Goal: Task Accomplishment & Management: Use online tool/utility

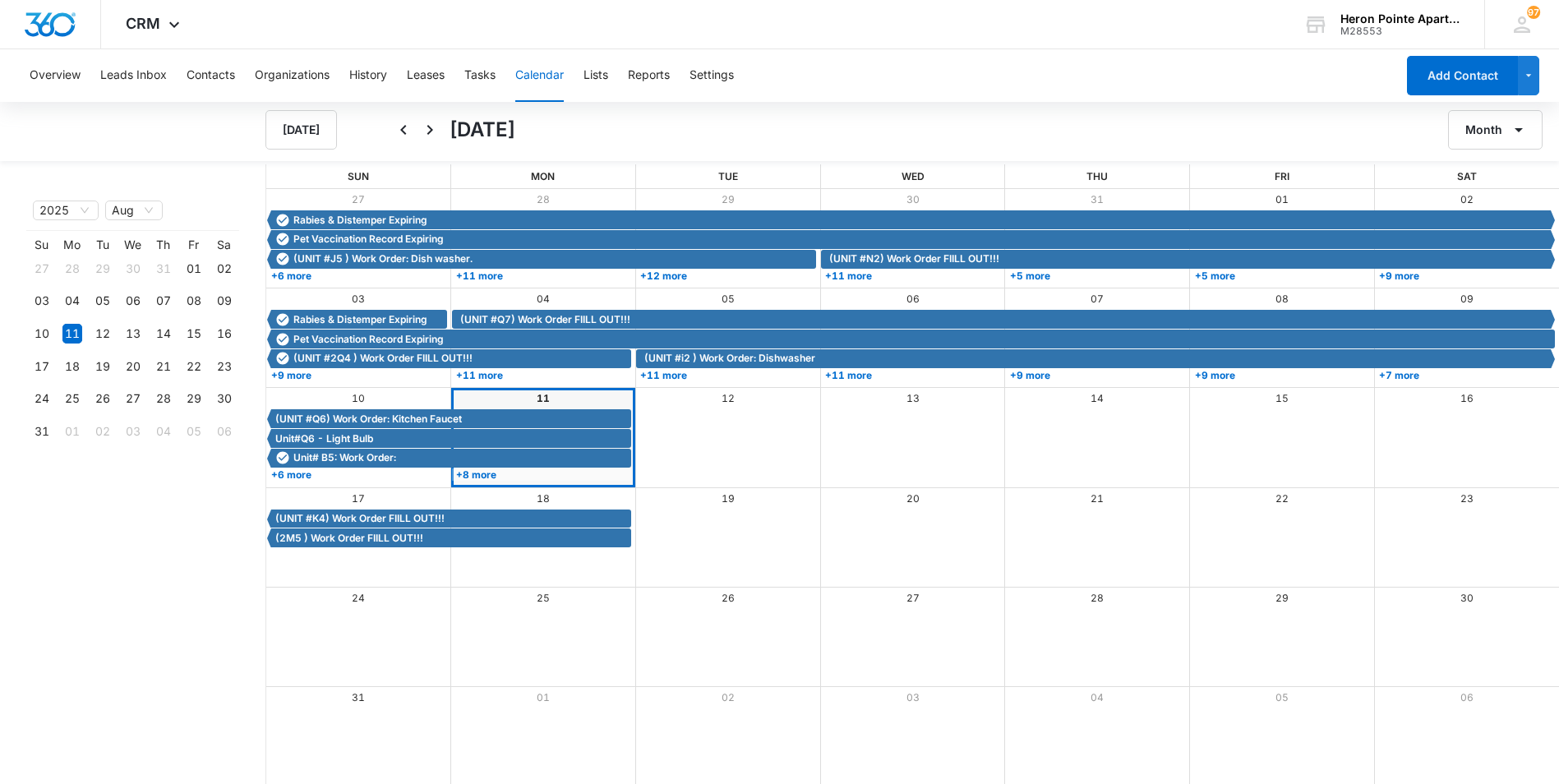
drag, startPoint x: 889, startPoint y: 87, endPoint x: 631, endPoint y: 121, distance: 260.2
click at [889, 87] on div "Overview Leads Inbox Contacts Organizations History Leases Tasks Calendar Lists…" at bounding box center [707, 75] width 1376 height 52
click at [483, 74] on button "Tasks" at bounding box center [480, 75] width 31 height 52
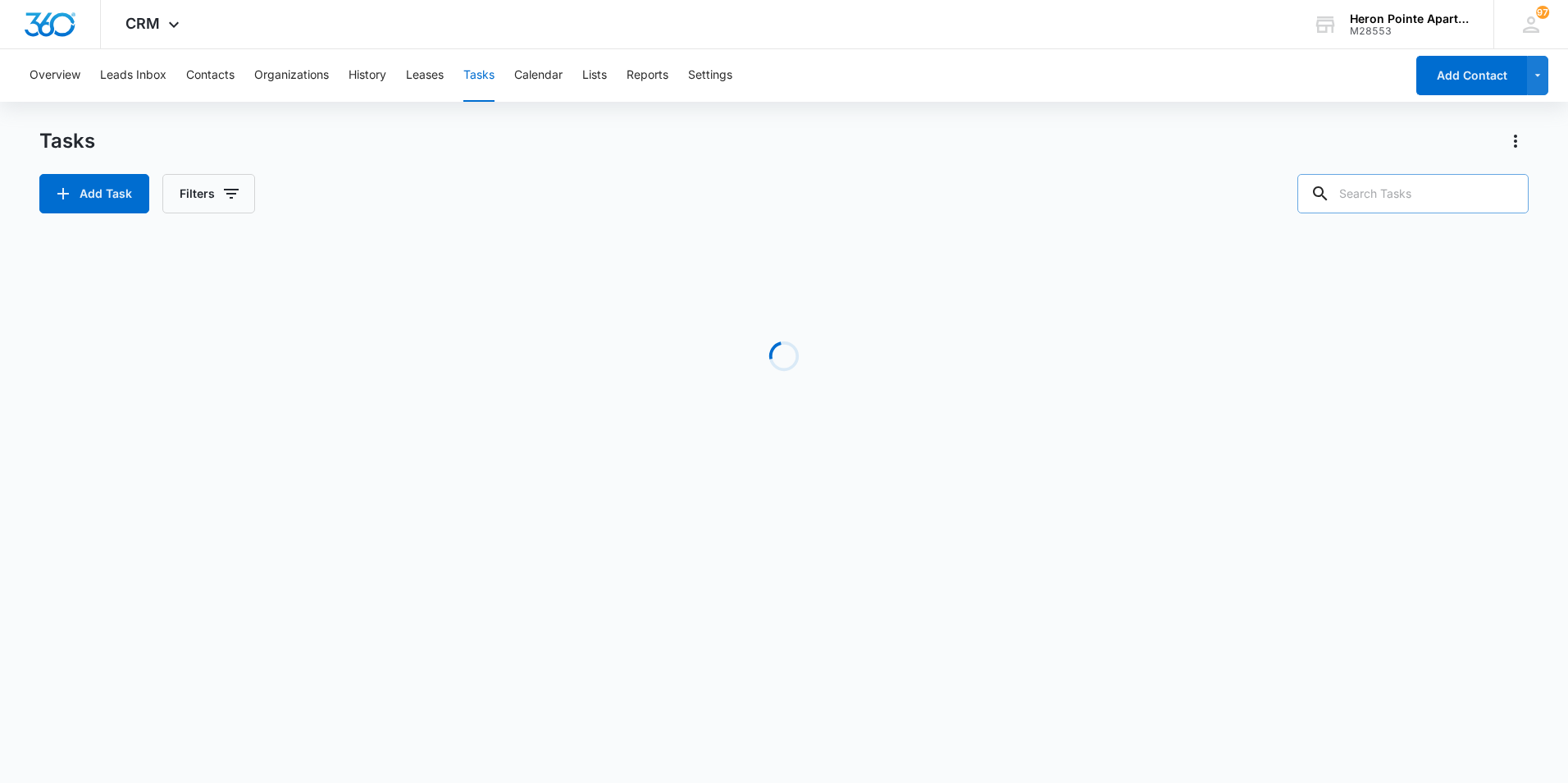
click at [1395, 203] on input "text" at bounding box center [1412, 193] width 231 height 40
type input "k4"
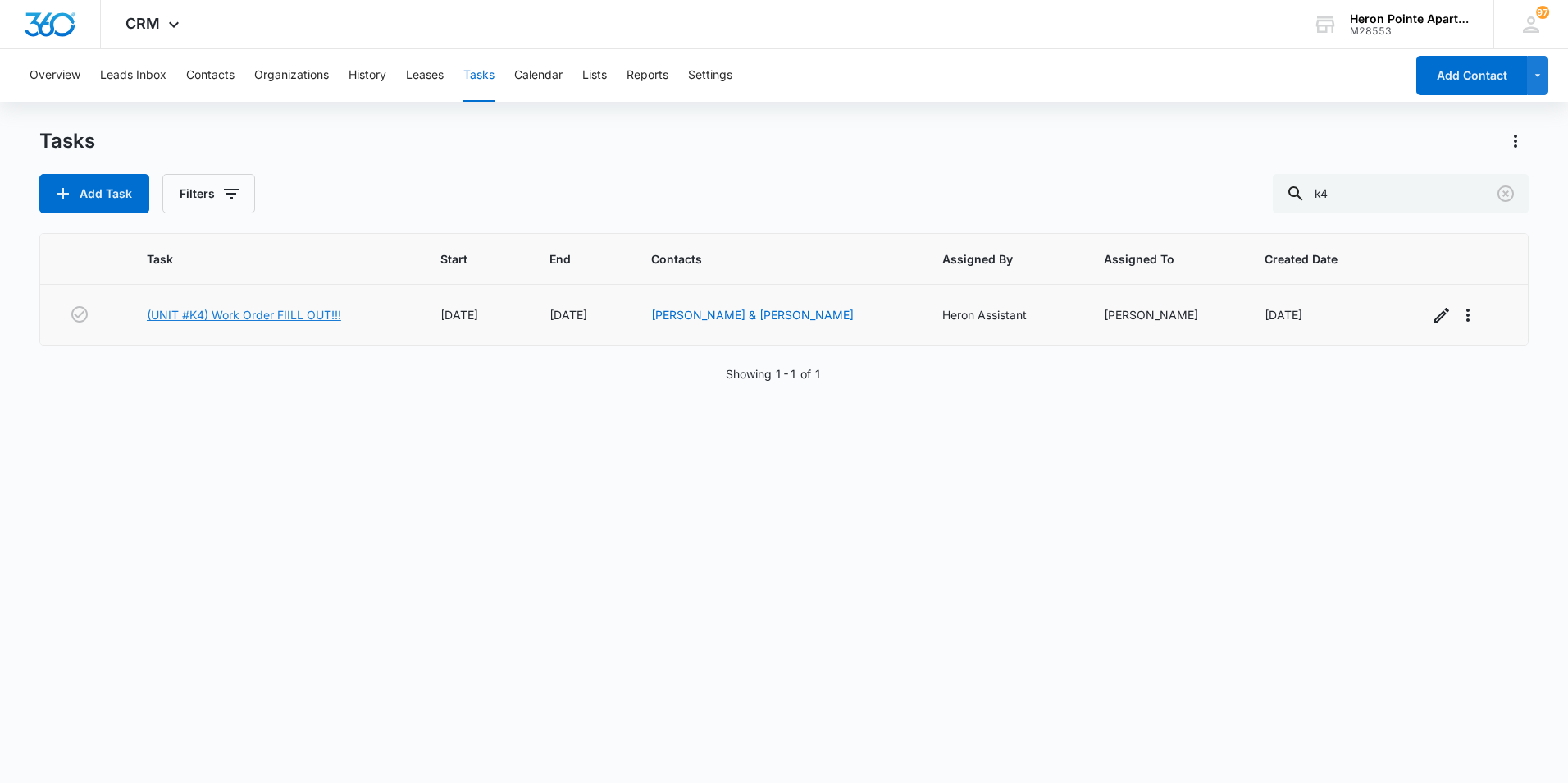
click at [236, 314] on link "(UNIT #K4) Work Order FIILL OUT!!!" at bounding box center [243, 315] width 194 height 17
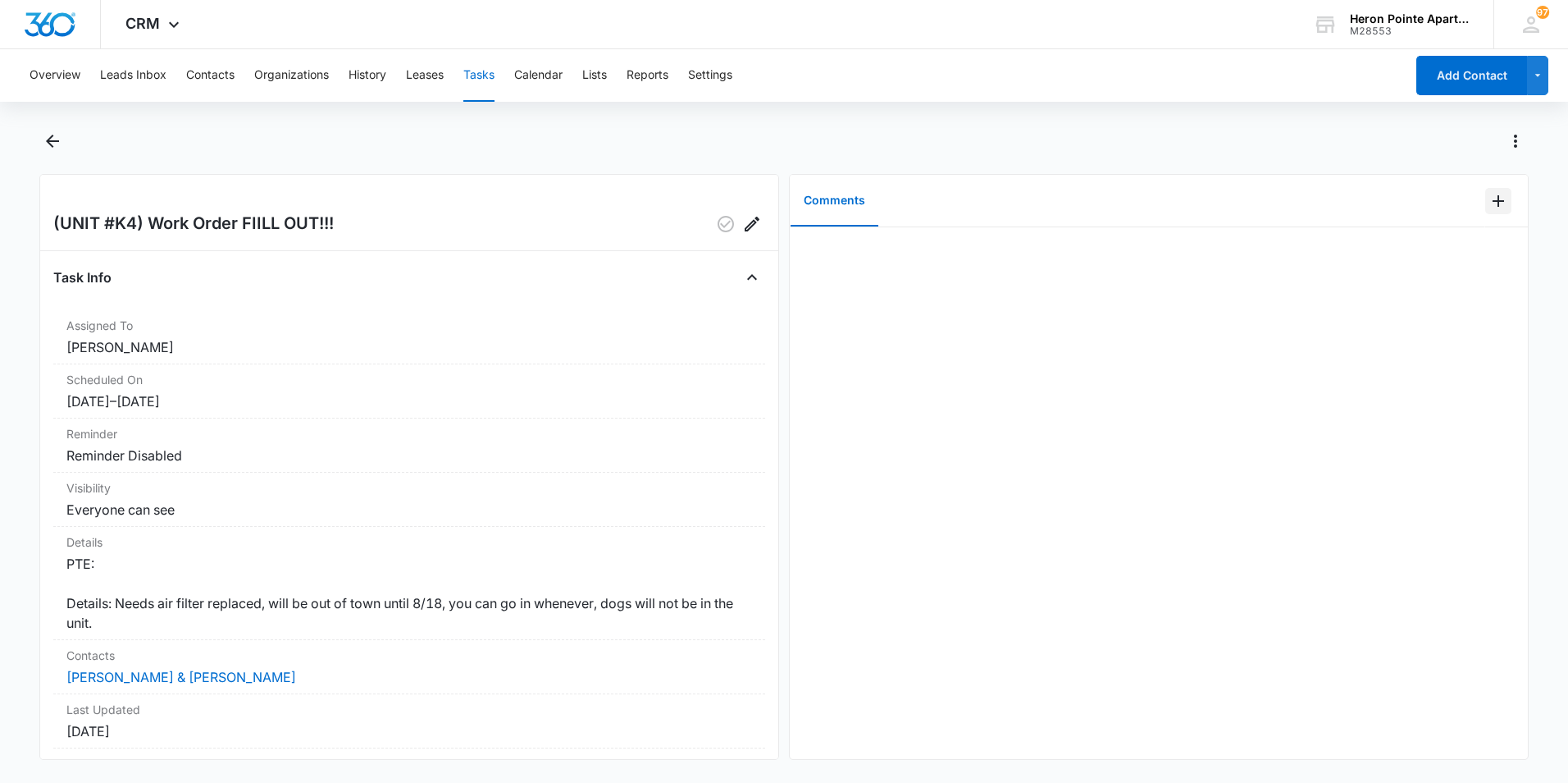
click at [1493, 204] on icon "Add Comment" at bounding box center [1498, 201] width 12 height 12
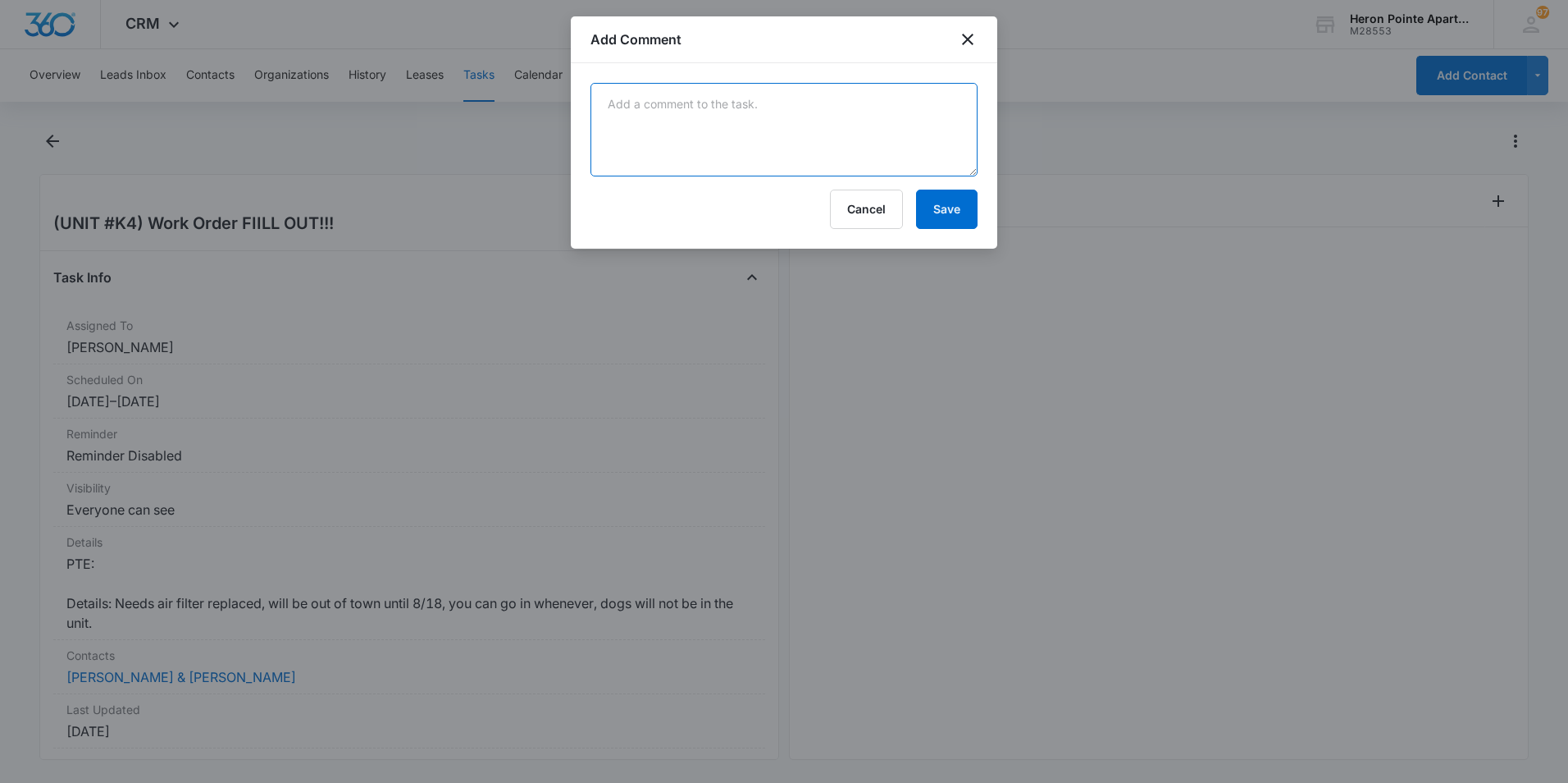
click at [663, 132] on textarea at bounding box center [784, 130] width 387 height 94
type textarea "Tyler replaced air filter"
click at [945, 211] on button "Save" at bounding box center [947, 209] width 62 height 40
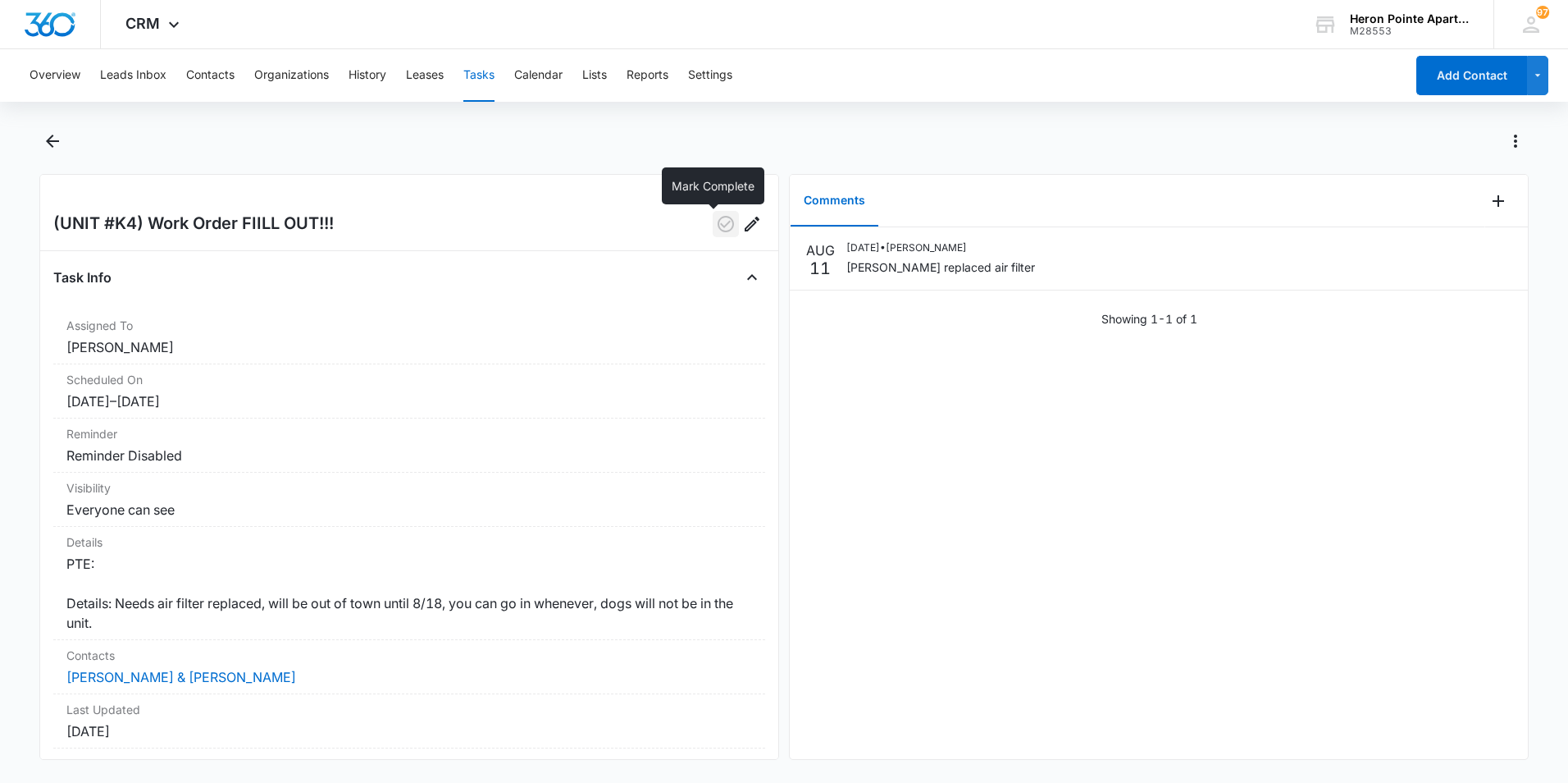
click at [718, 218] on icon "button" at bounding box center [726, 223] width 16 height 16
click at [477, 68] on button "Tasks" at bounding box center [479, 75] width 31 height 52
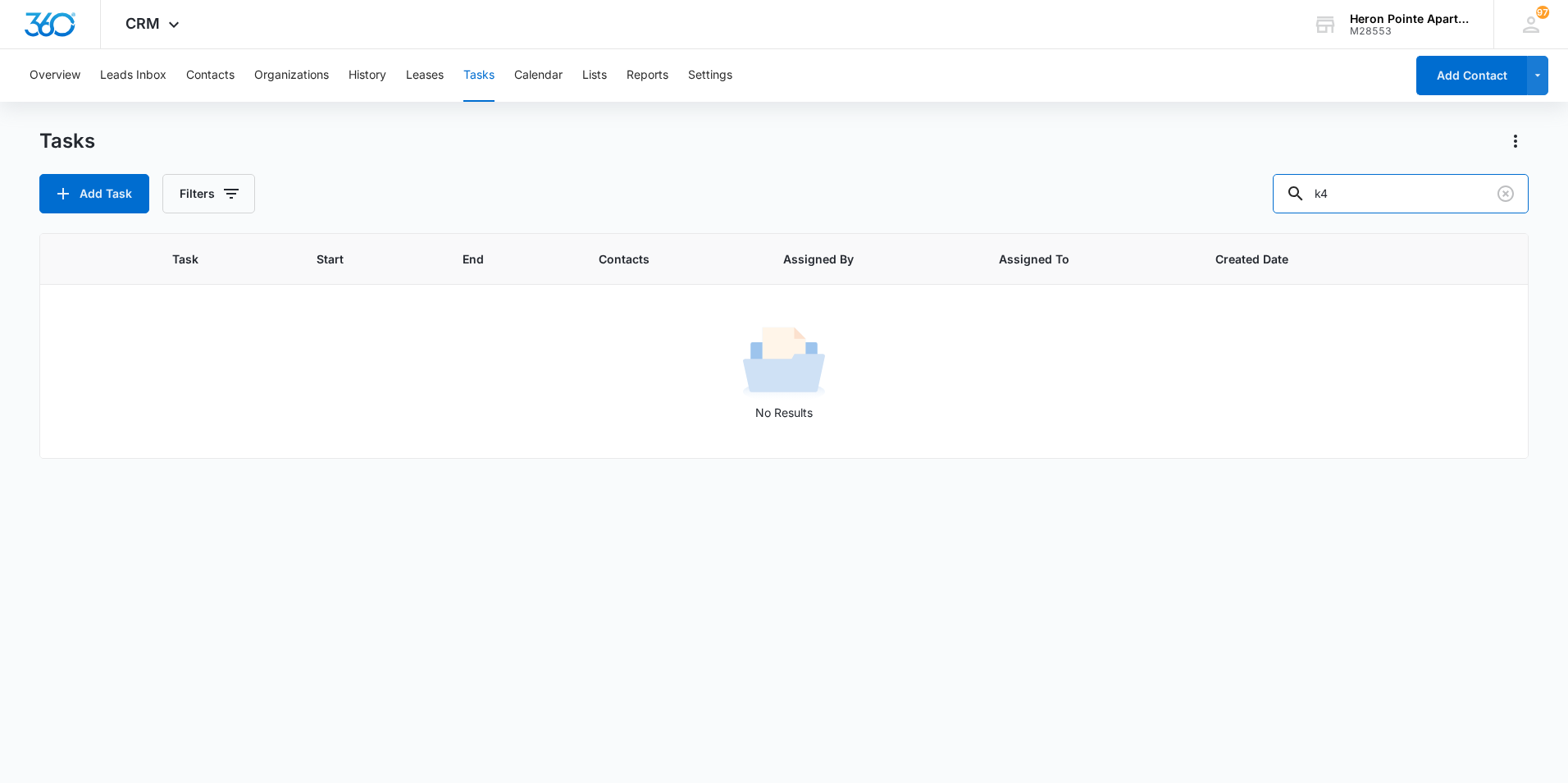
drag, startPoint x: 1342, startPoint y: 197, endPoint x: 1208, endPoint y: 197, distance: 134.0
click at [1208, 197] on div "Add Task Filters k4" at bounding box center [784, 193] width 1490 height 40
type input "2i8"
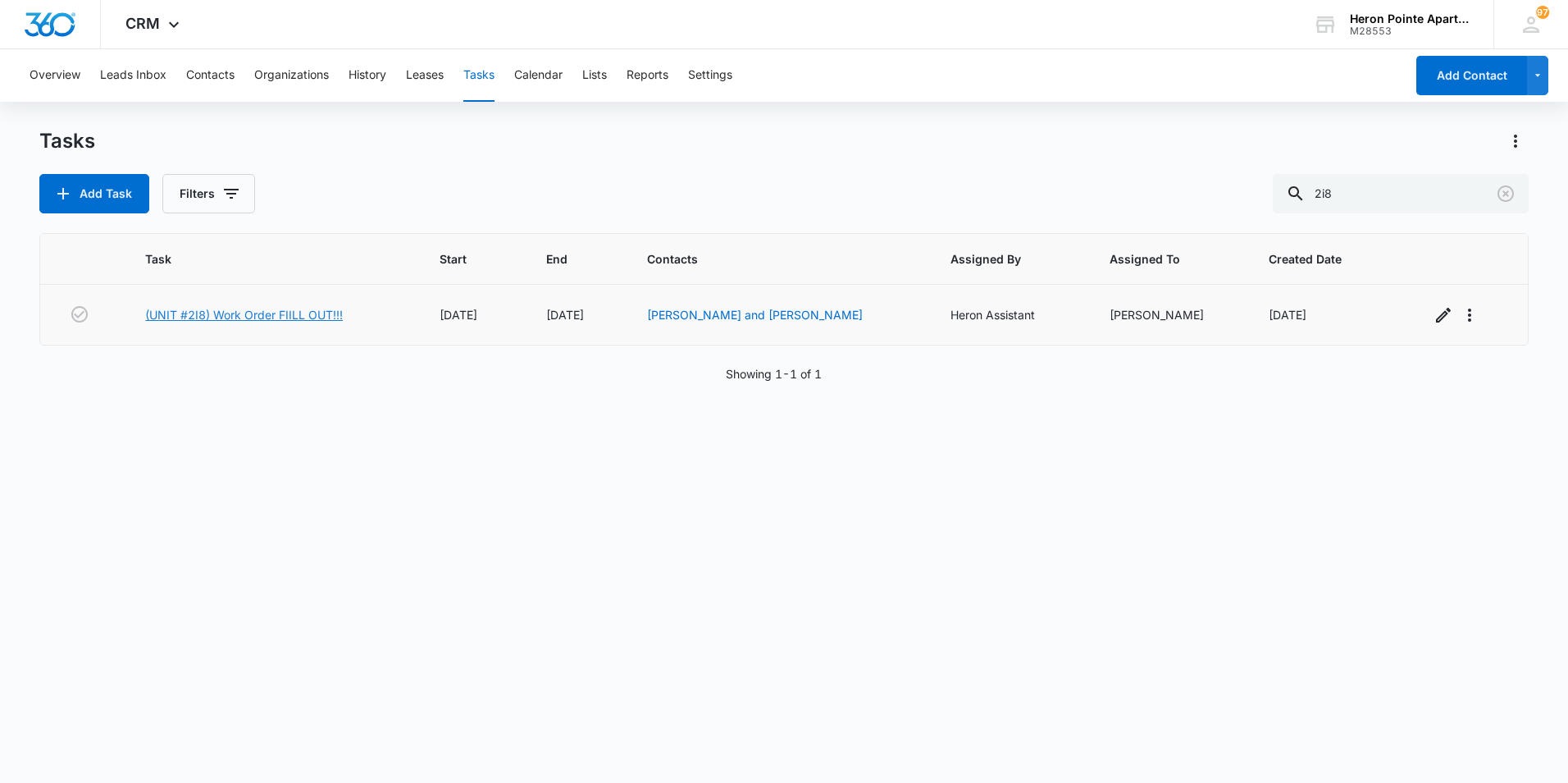
click at [249, 317] on link "(UNIT #2I8) Work Order FIILL OUT!!!" at bounding box center [243, 315] width 198 height 17
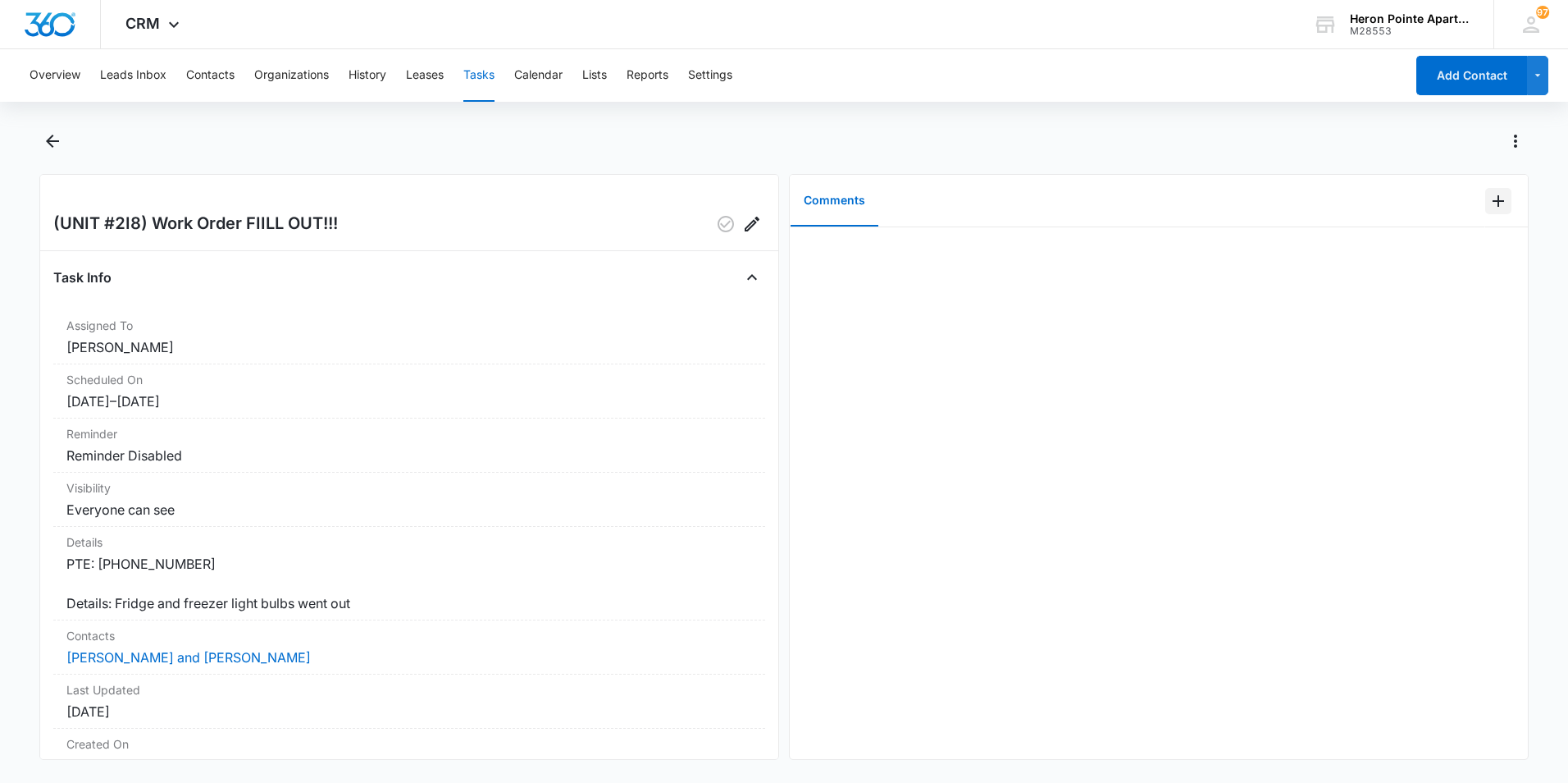
click at [1489, 204] on icon "Add Comment" at bounding box center [1498, 201] width 19 height 19
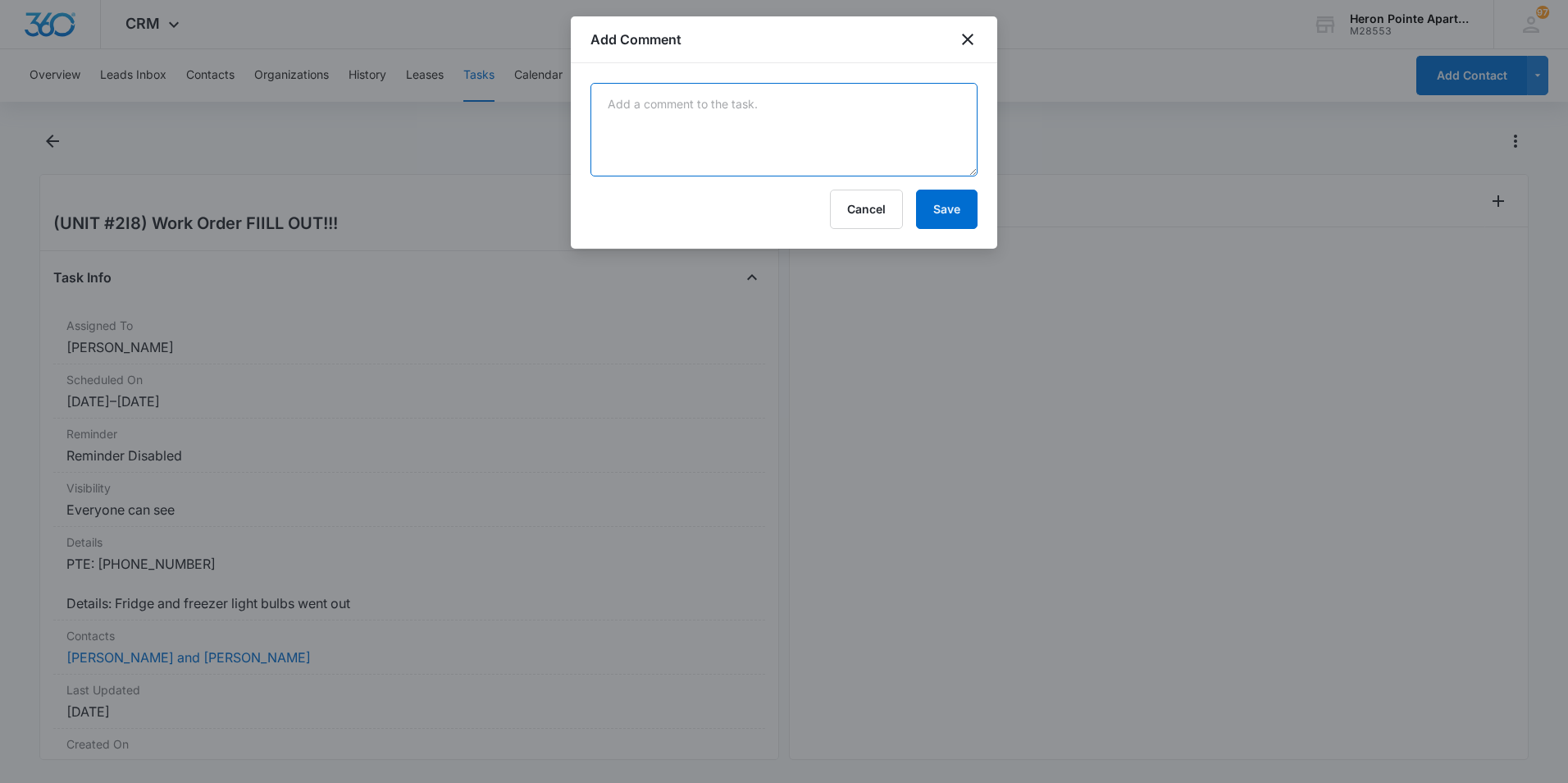
click at [772, 141] on textarea at bounding box center [784, 130] width 387 height 94
type textarea "Tyler replaced bulbs"
click at [950, 206] on button "Save" at bounding box center [947, 209] width 62 height 40
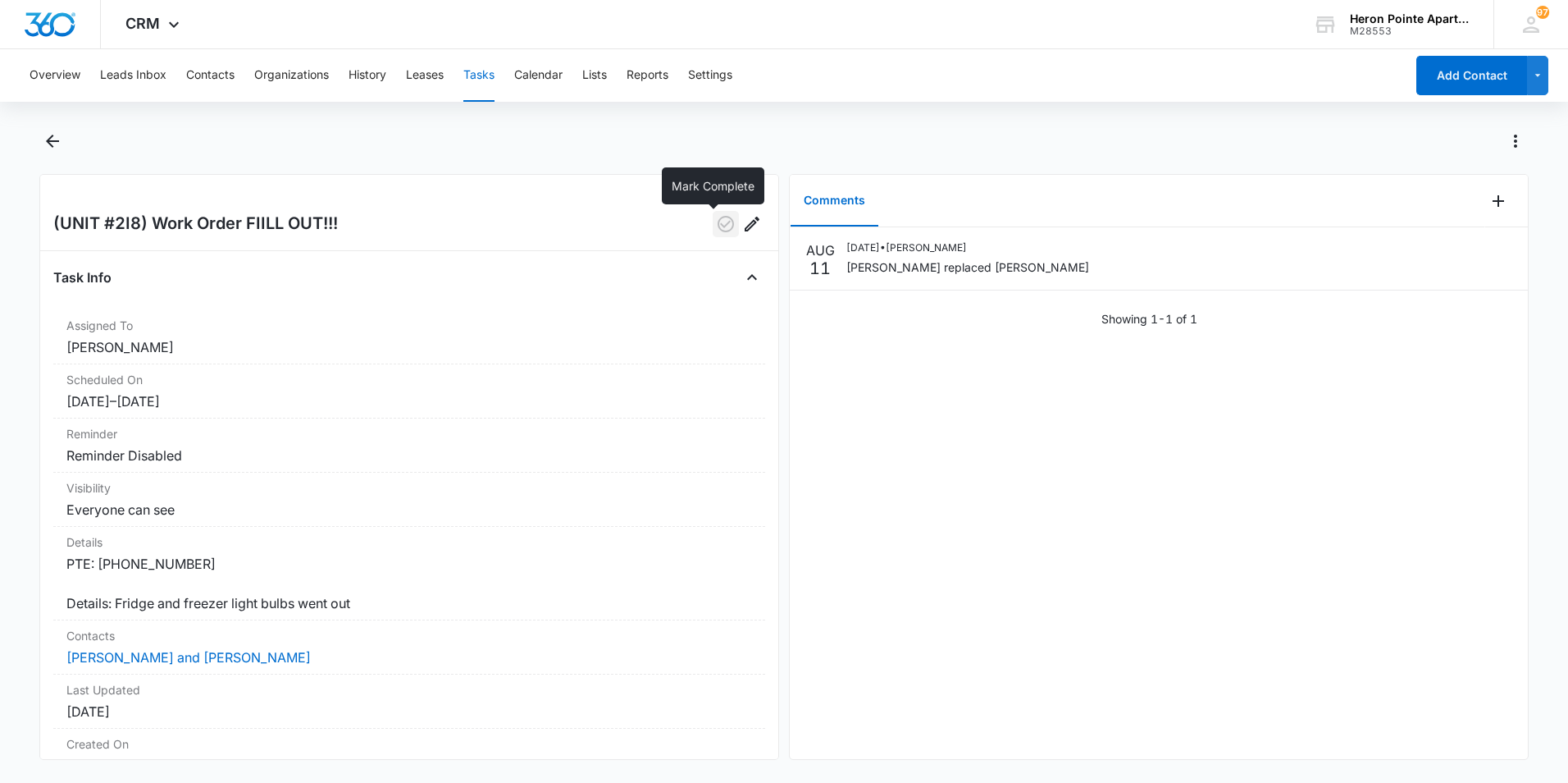
click at [716, 220] on icon "button" at bounding box center [726, 224] width 19 height 19
click at [483, 76] on button "Tasks" at bounding box center [479, 75] width 31 height 52
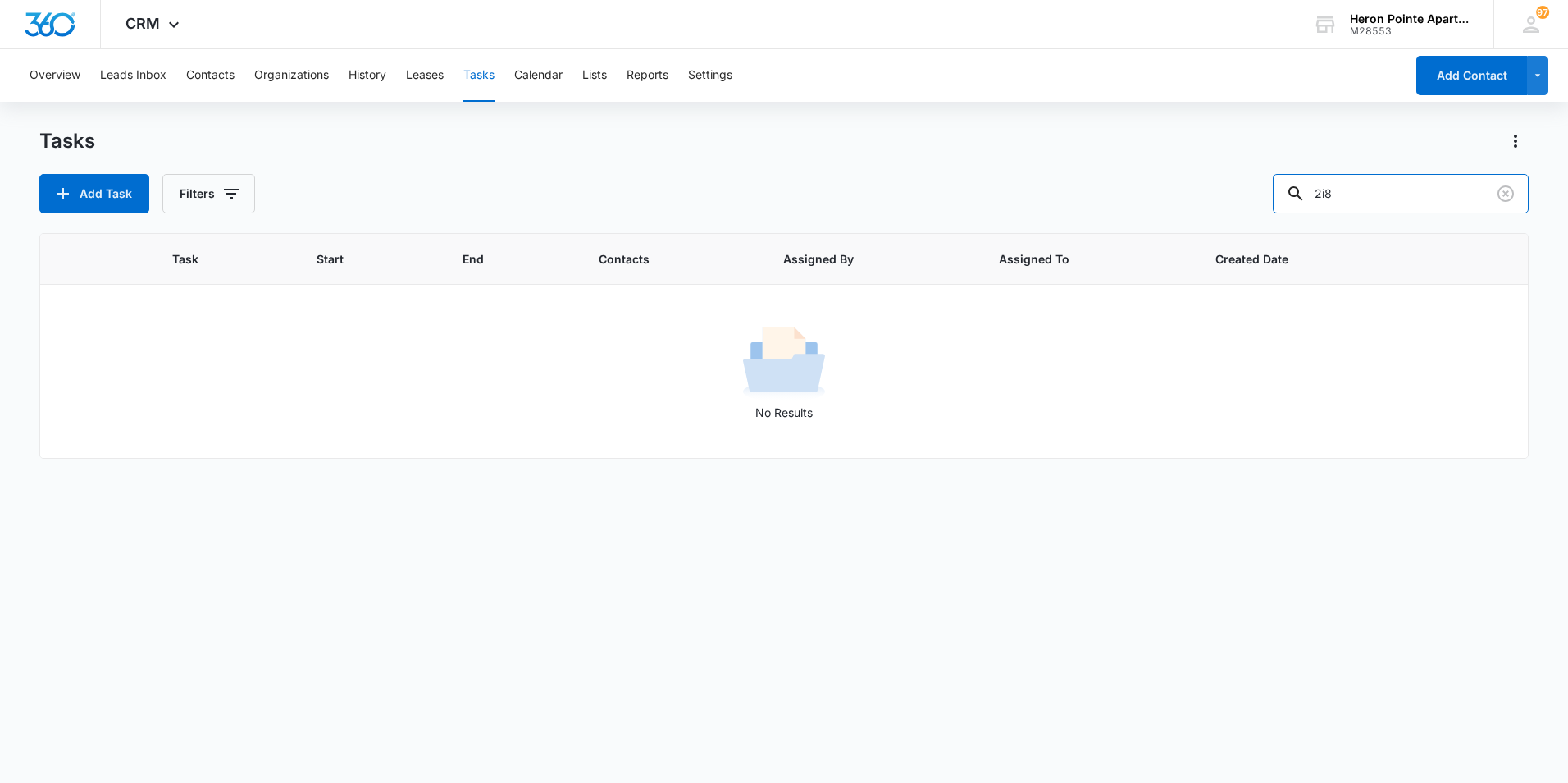
drag, startPoint x: 1372, startPoint y: 198, endPoint x: 1218, endPoint y: 211, distance: 154.5
click at [1218, 211] on div "Add Task Filters 2i8" at bounding box center [784, 193] width 1490 height 40
type input "n6"
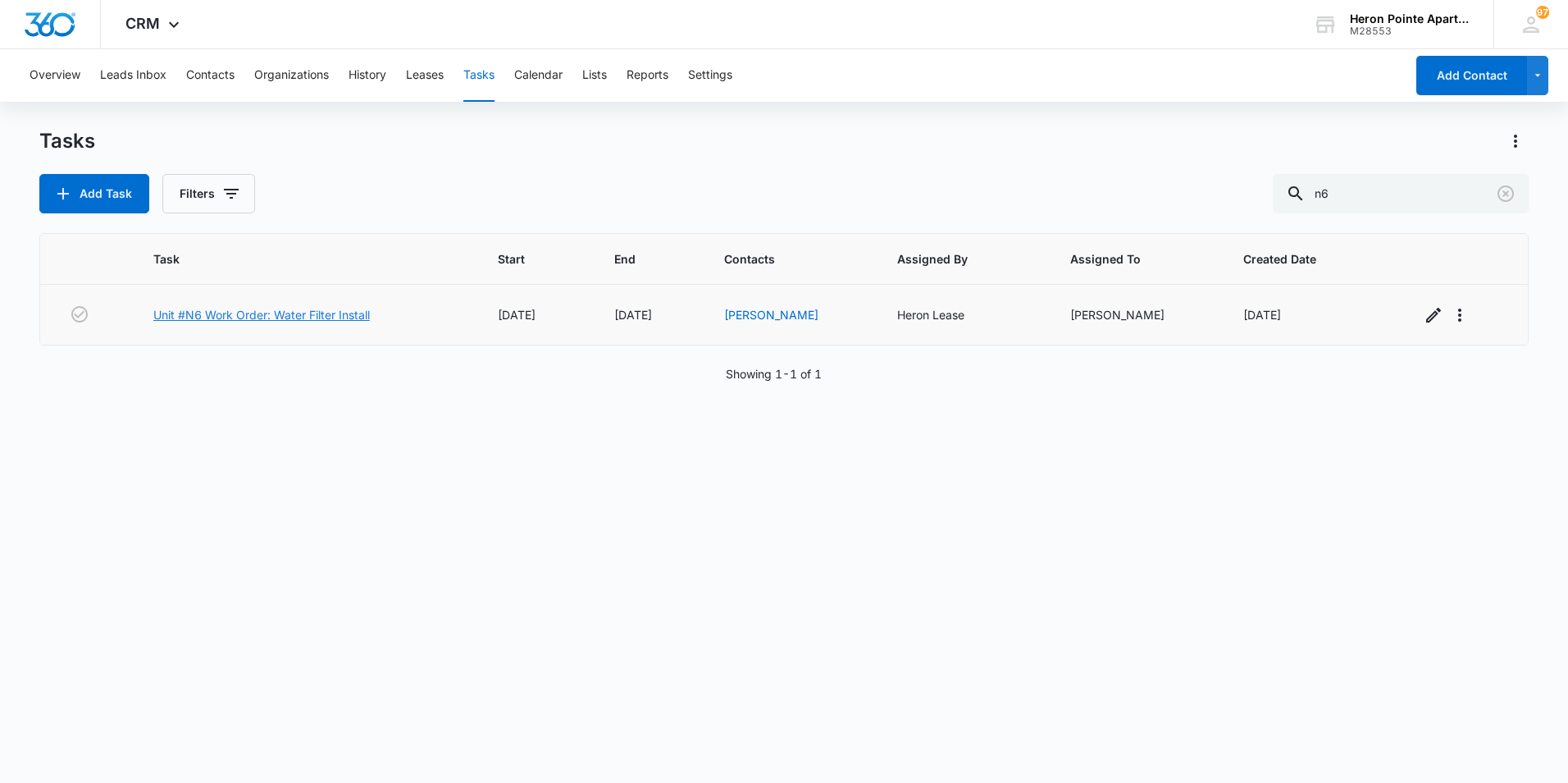
click at [281, 315] on link "Unit #N6 Work Order: Water Filter Install" at bounding box center [262, 315] width 216 height 17
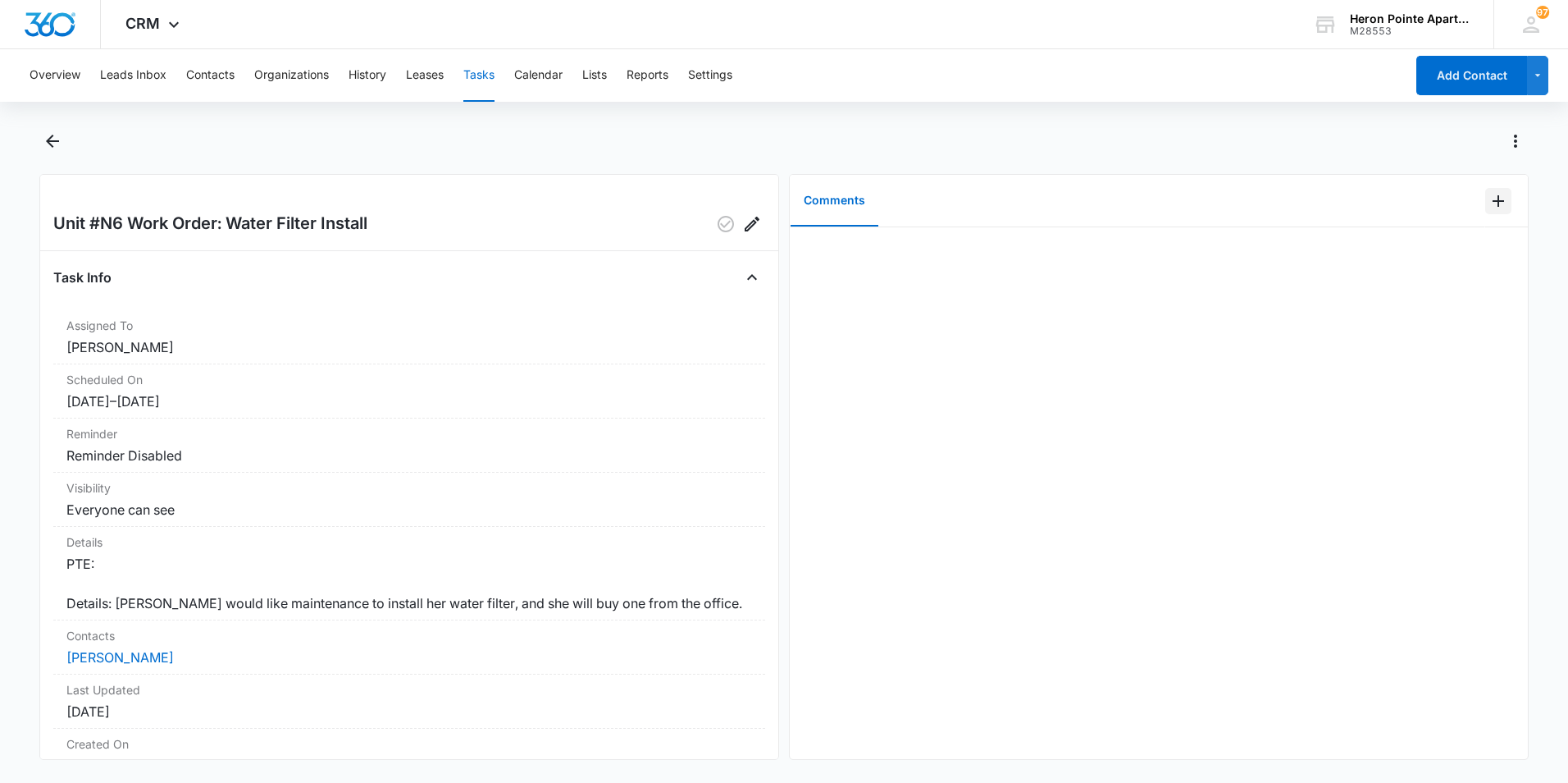
click at [1493, 201] on icon "Add Comment" at bounding box center [1498, 201] width 12 height 12
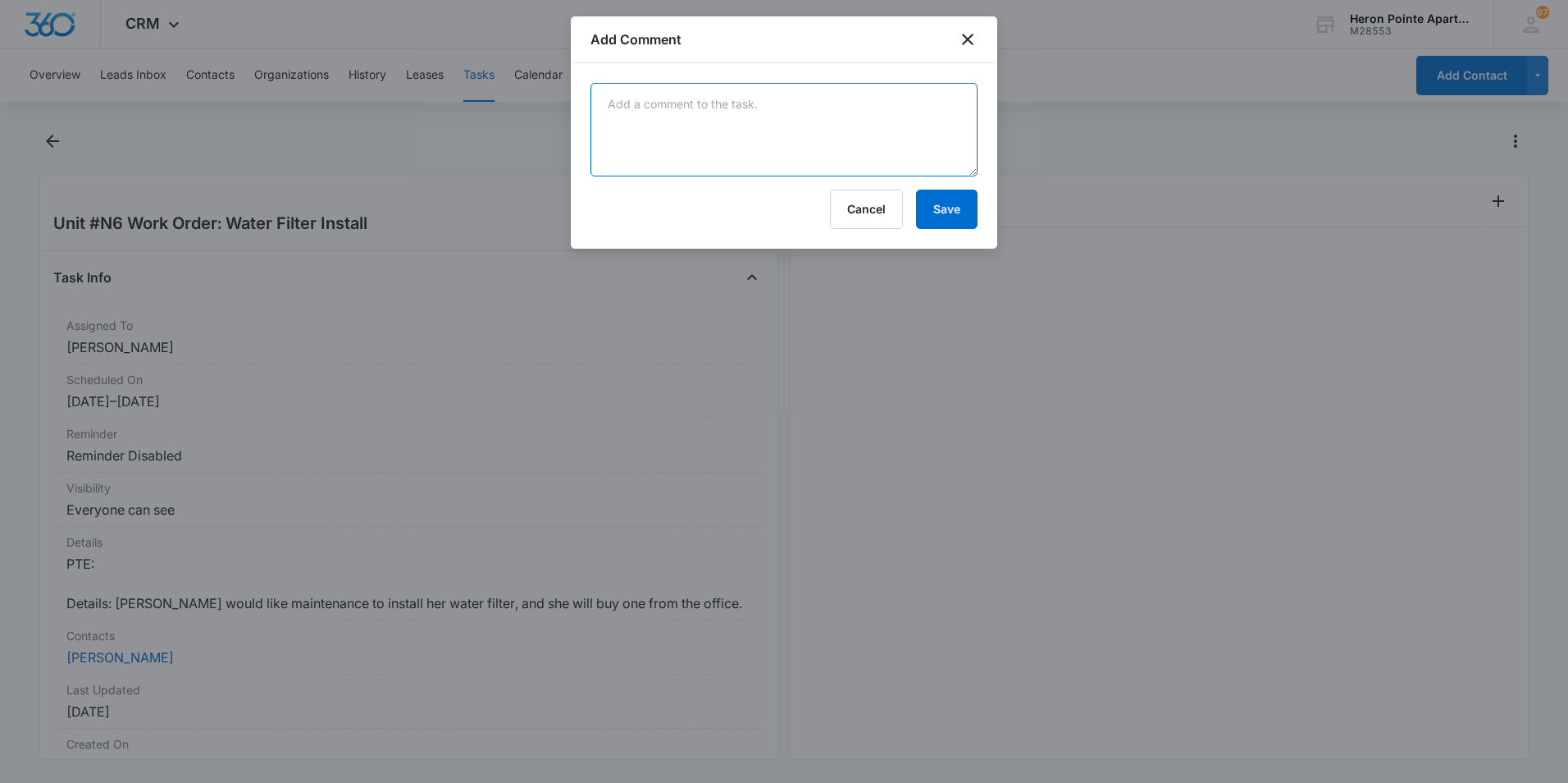
click at [810, 130] on textarea at bounding box center [784, 130] width 387 height 94
click at [648, 102] on textarea "Sandra replaced water filter herself" at bounding box center [784, 130] width 387 height 94
click at [813, 102] on textarea "Sandra replaced water filter herself" at bounding box center [784, 130] width 387 height 94
type textarea "Sandra replaced water filter herself, no charge for filter."
click at [951, 210] on button "Save" at bounding box center [947, 209] width 62 height 40
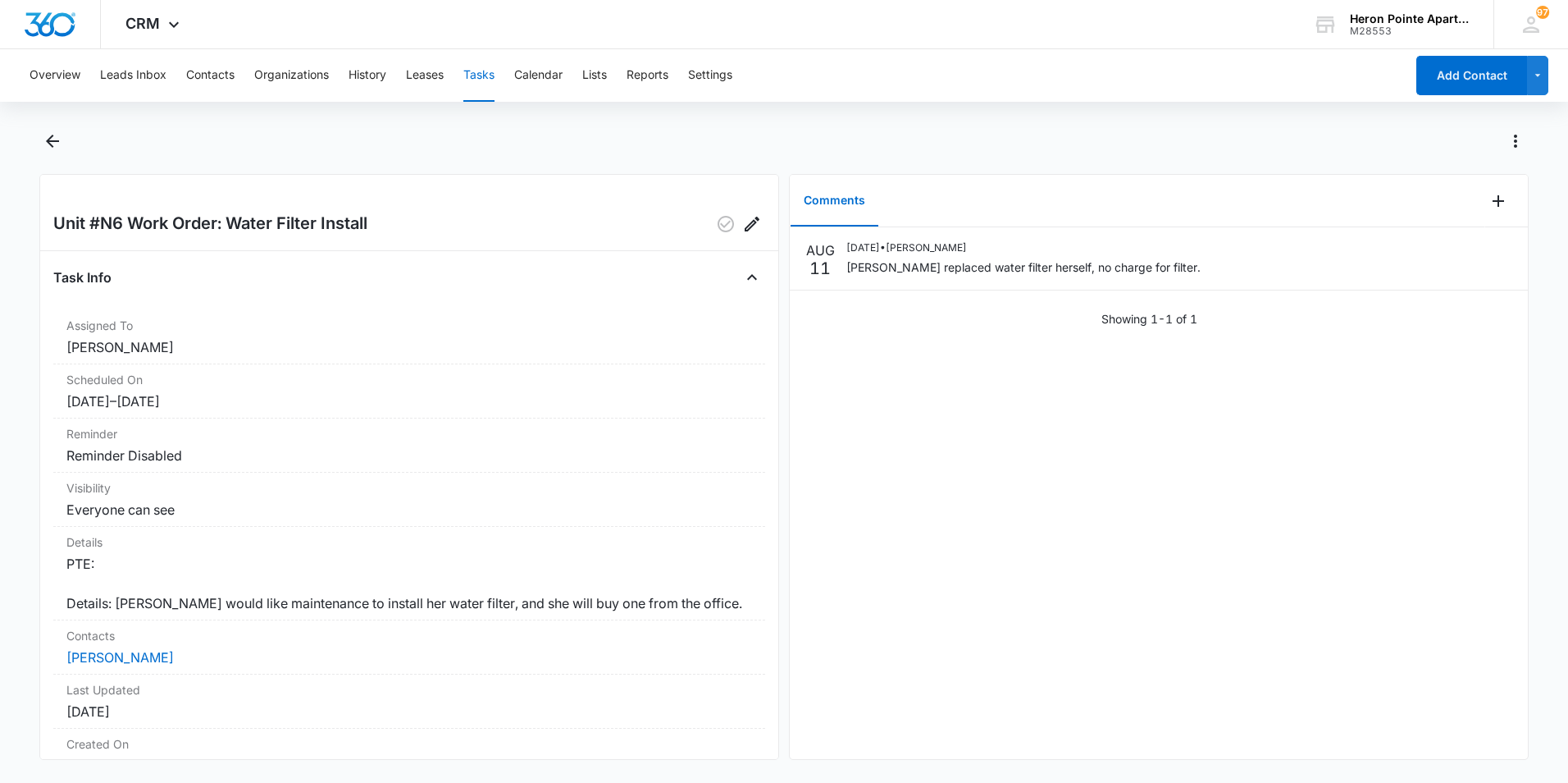
click at [480, 69] on button "Tasks" at bounding box center [479, 75] width 31 height 52
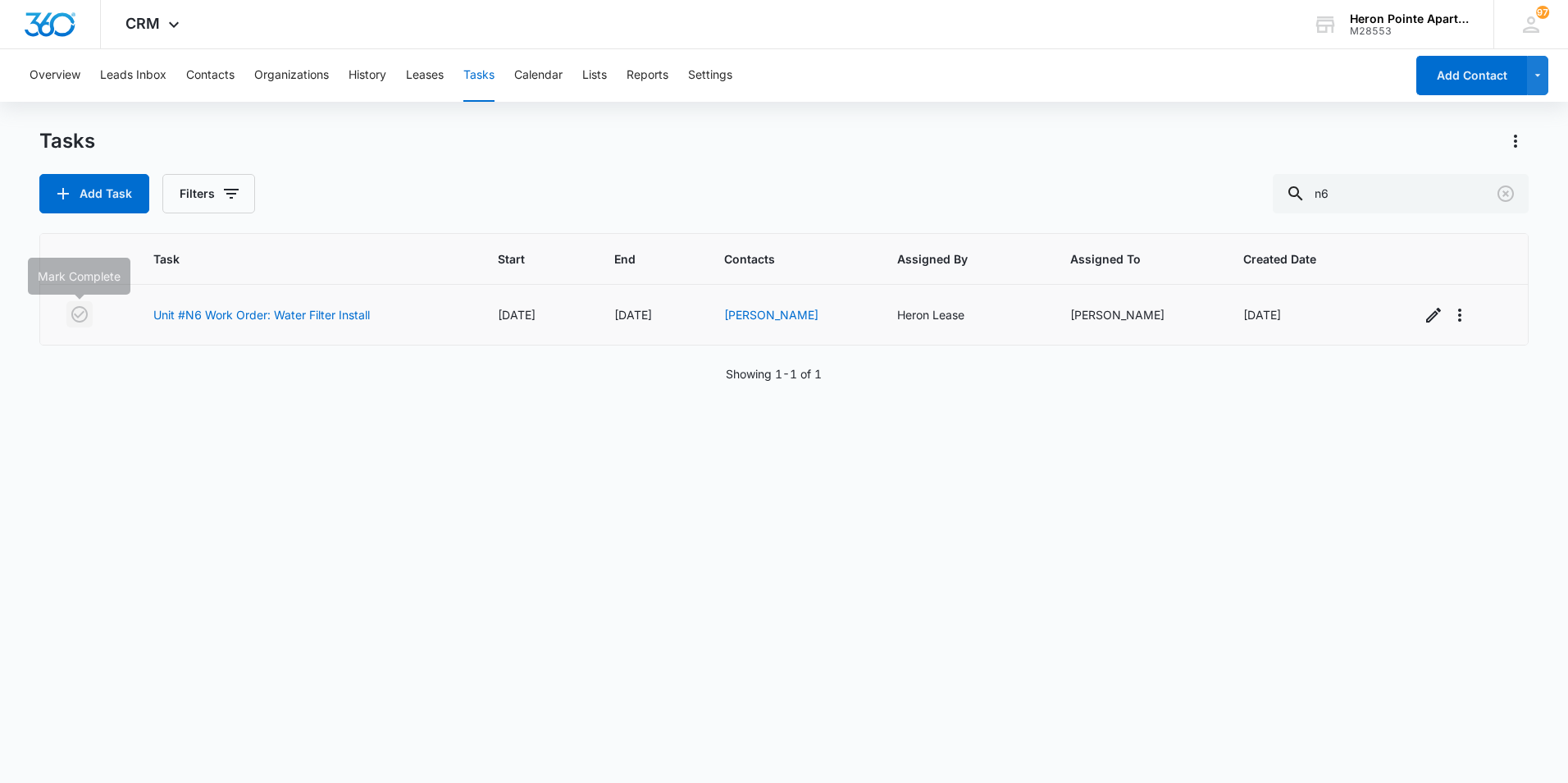
drag, startPoint x: 72, startPoint y: 308, endPoint x: 107, endPoint y: 309, distance: 35.0
click at [73, 308] on icon "button" at bounding box center [79, 314] width 19 height 19
drag, startPoint x: 490, startPoint y: 75, endPoint x: 500, endPoint y: 81, distance: 11.7
click at [489, 75] on button "Tasks" at bounding box center [479, 75] width 31 height 52
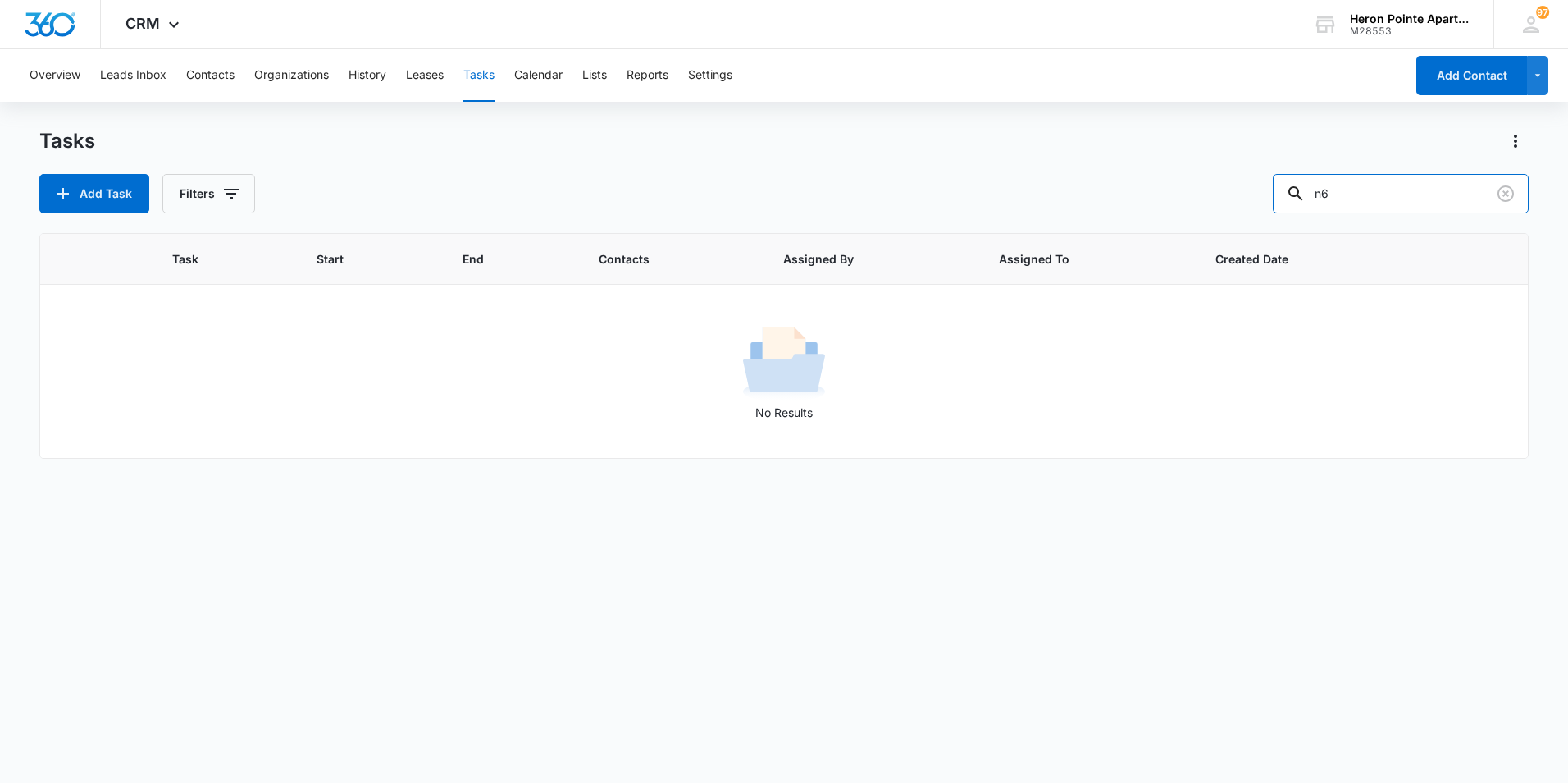
drag, startPoint x: 1390, startPoint y: 189, endPoint x: 1135, endPoint y: 168, distance: 255.9
click at [1135, 168] on div "Tasks Add Task Filters n6" at bounding box center [784, 170] width 1490 height 85
type input "q7"
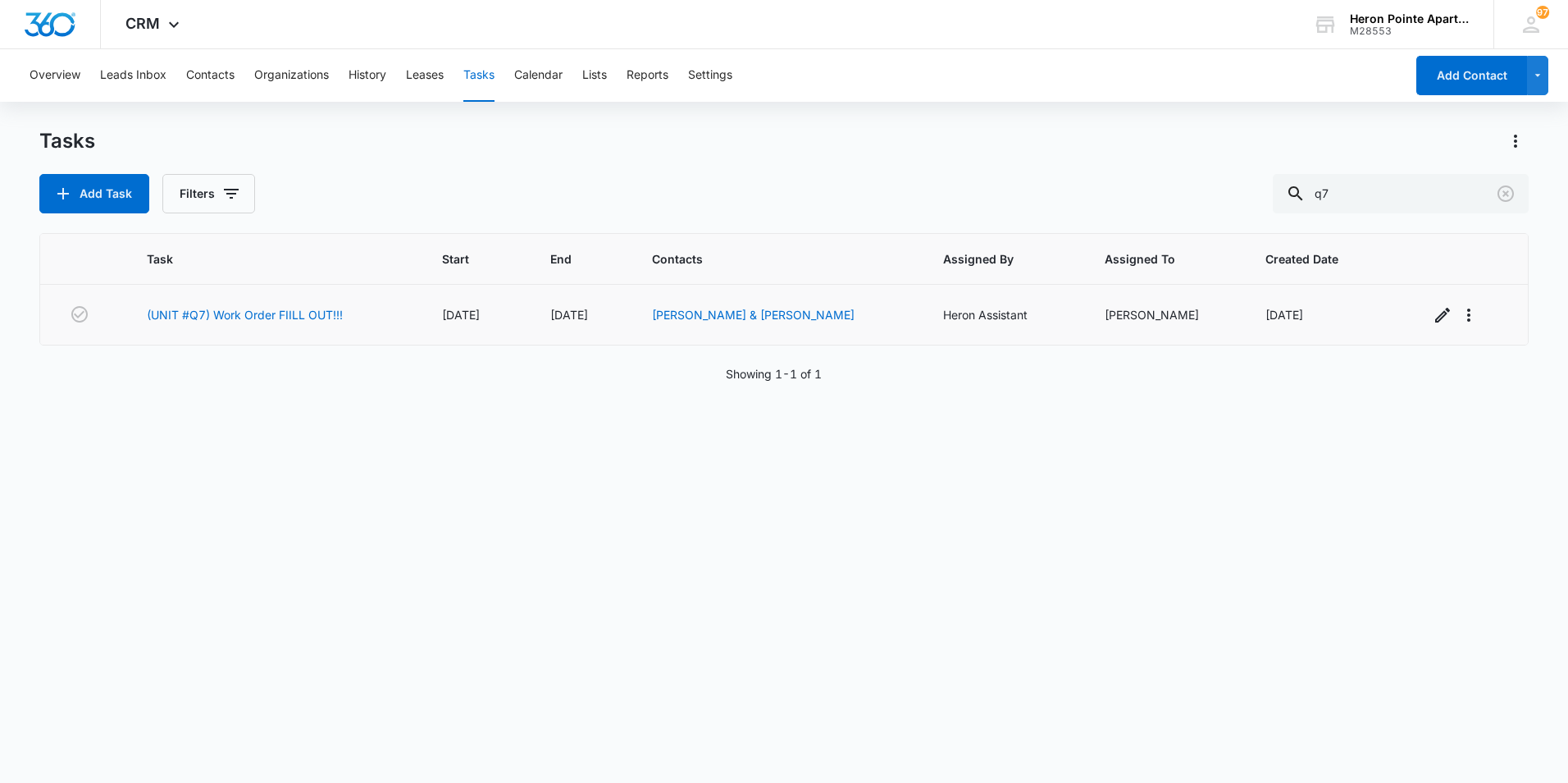
click at [272, 325] on td "(UNIT #Q7) Work Order FIILL OUT!!!" at bounding box center [275, 315] width 296 height 61
click at [271, 310] on link "(UNIT #Q7) Work Order FIILL OUT!!!" at bounding box center [244, 315] width 196 height 17
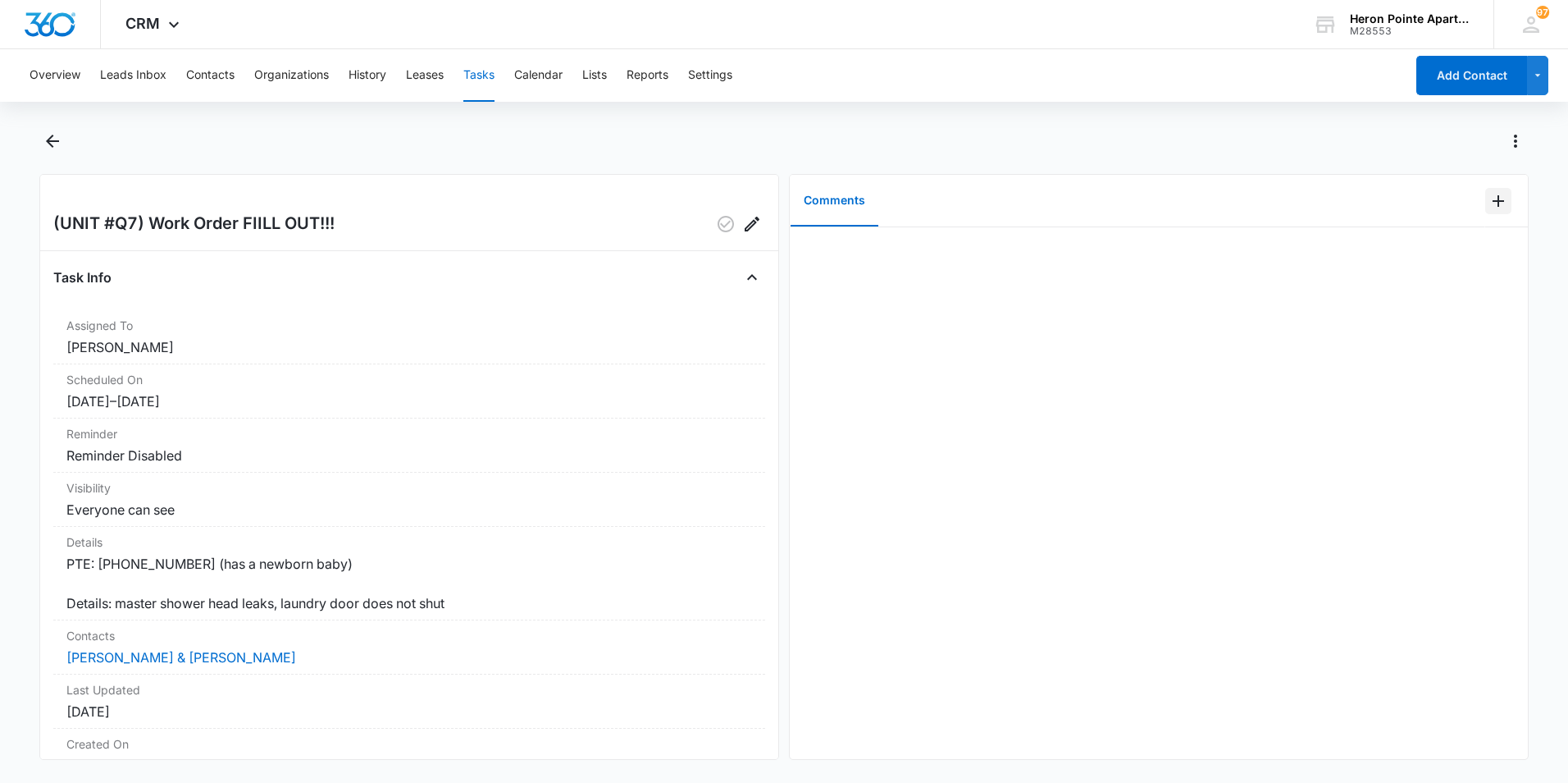
click at [1493, 203] on icon "Add Comment" at bounding box center [1498, 201] width 12 height 12
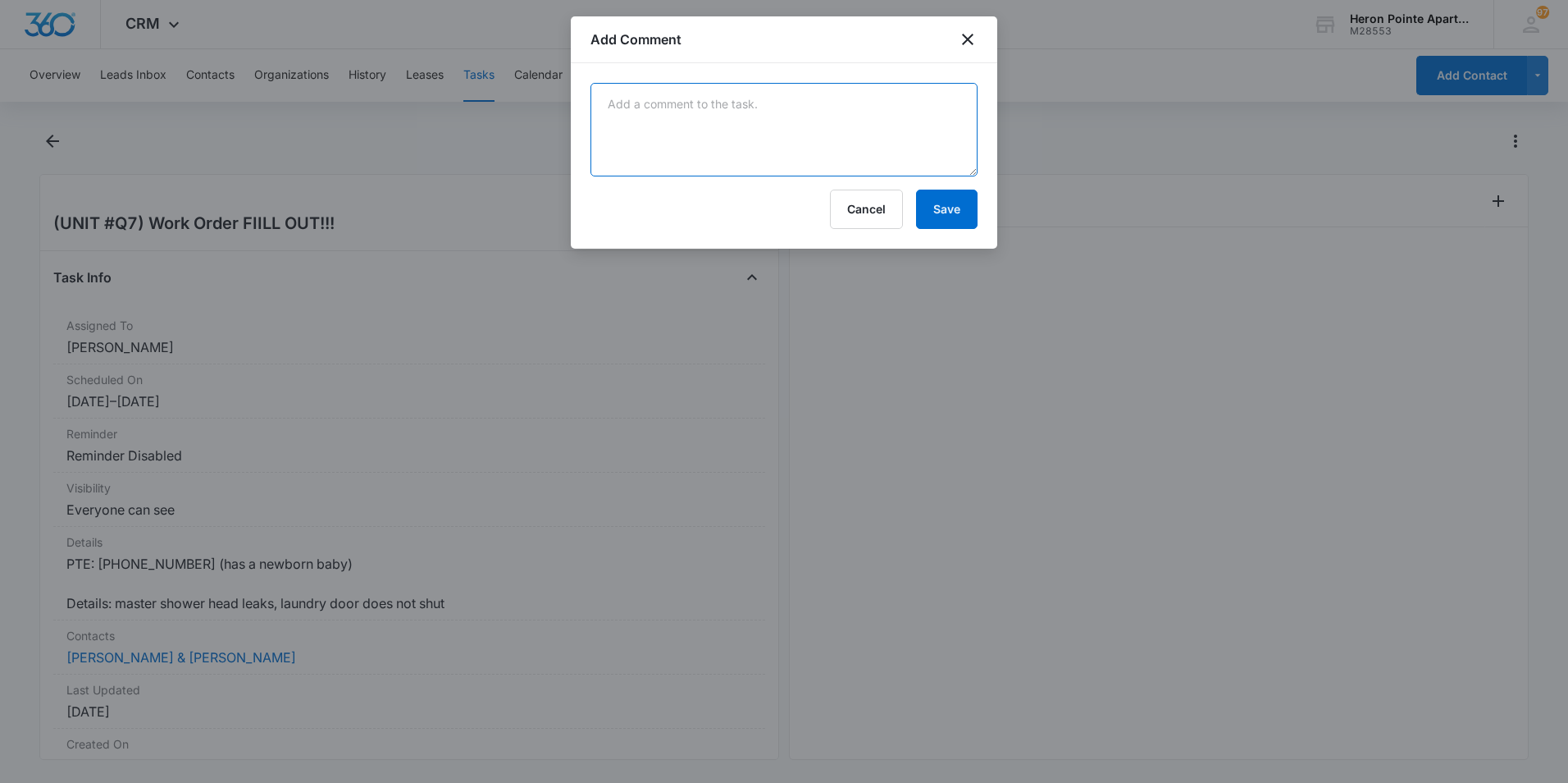
click at [698, 104] on textarea at bounding box center [784, 130] width 387 height 94
click at [803, 102] on textarea "[PERSON_NAME] replaced showerhead and reapired laundry room door" at bounding box center [784, 130] width 387 height 94
type textarea "[PERSON_NAME] replaced showerhead and repaired laundry room door"
click at [953, 216] on button "Save" at bounding box center [947, 209] width 62 height 40
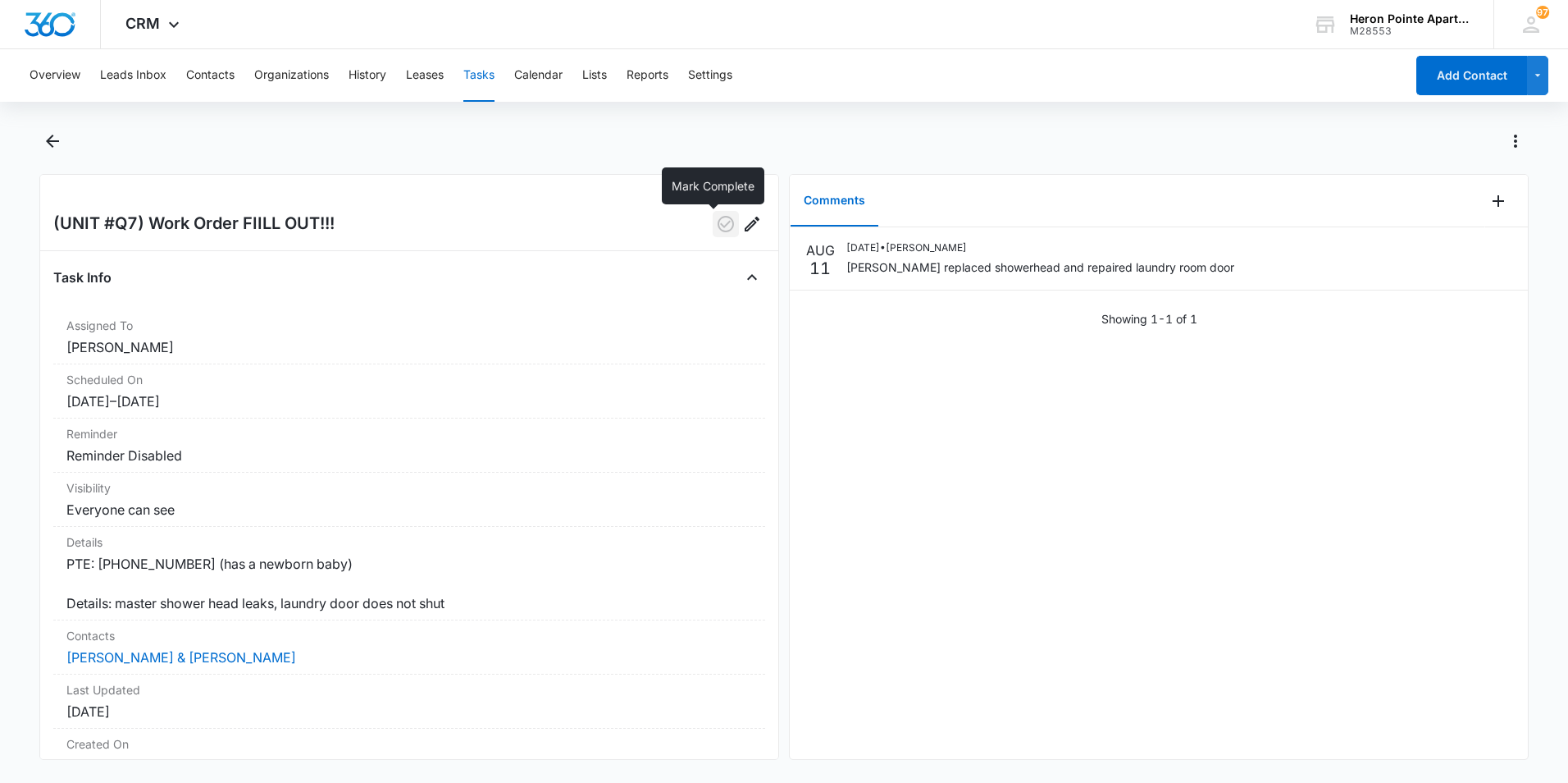
click at [716, 224] on icon "button" at bounding box center [726, 224] width 19 height 19
click at [155, 18] on span "CRM" at bounding box center [143, 23] width 35 height 17
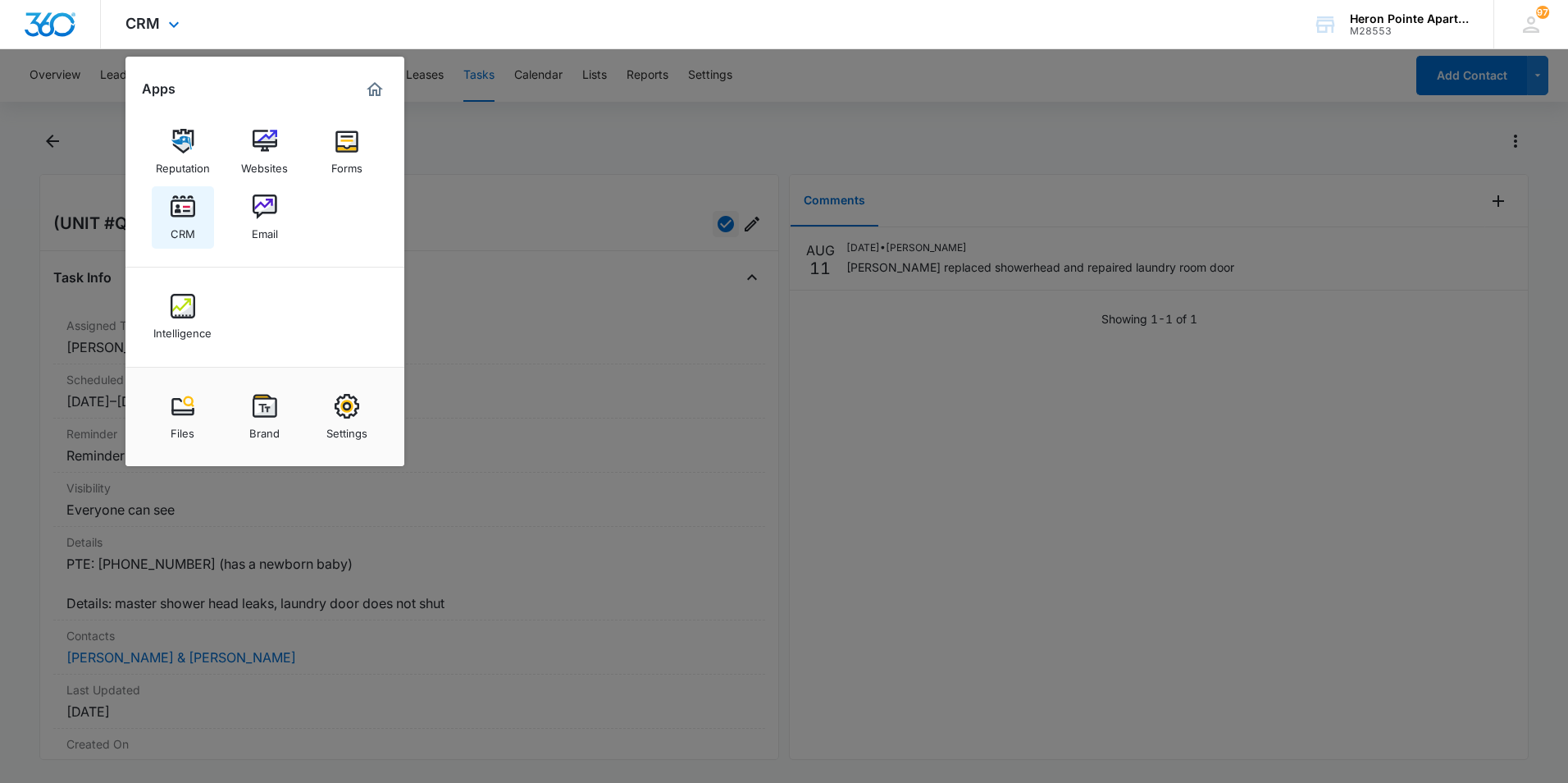
click at [191, 207] on img at bounding box center [183, 206] width 24 height 24
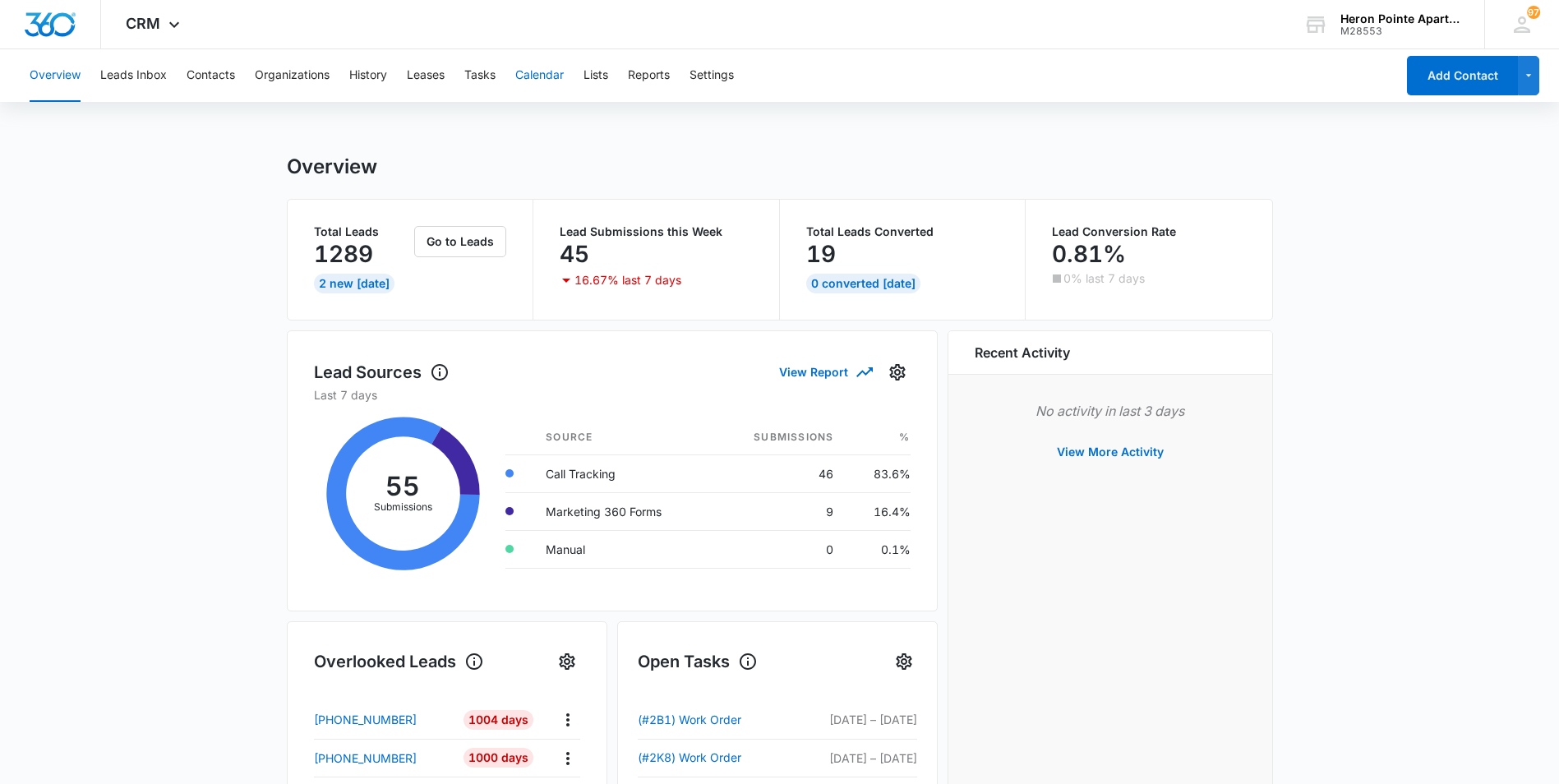
click at [537, 71] on button "Calendar" at bounding box center [539, 75] width 48 height 52
